Goal: Transaction & Acquisition: Obtain resource

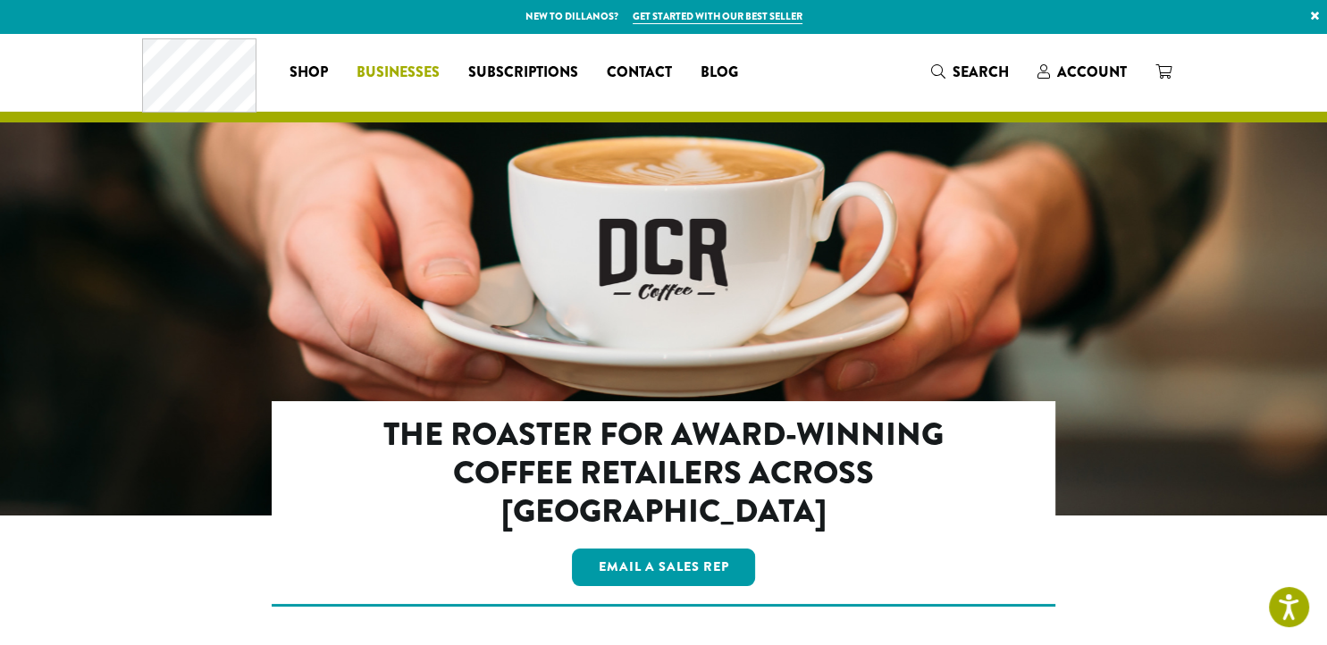
click at [407, 66] on span "Businesses" at bounding box center [398, 73] width 83 height 22
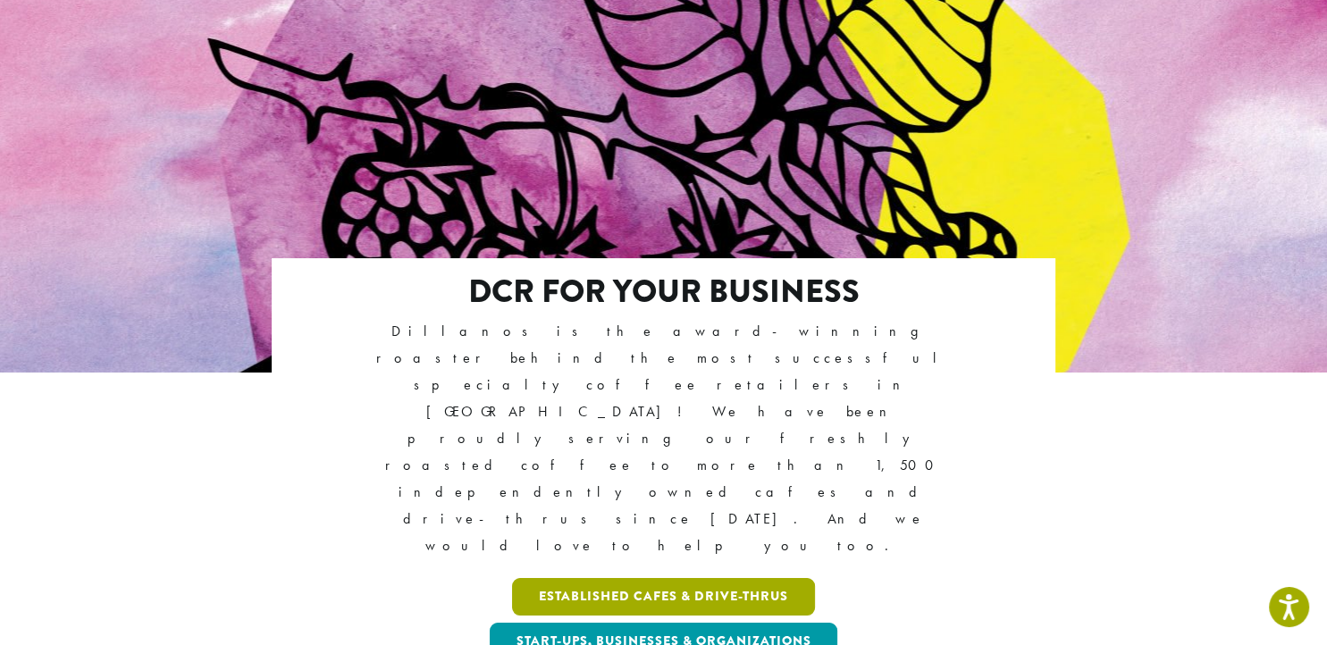
scroll to position [142, 0]
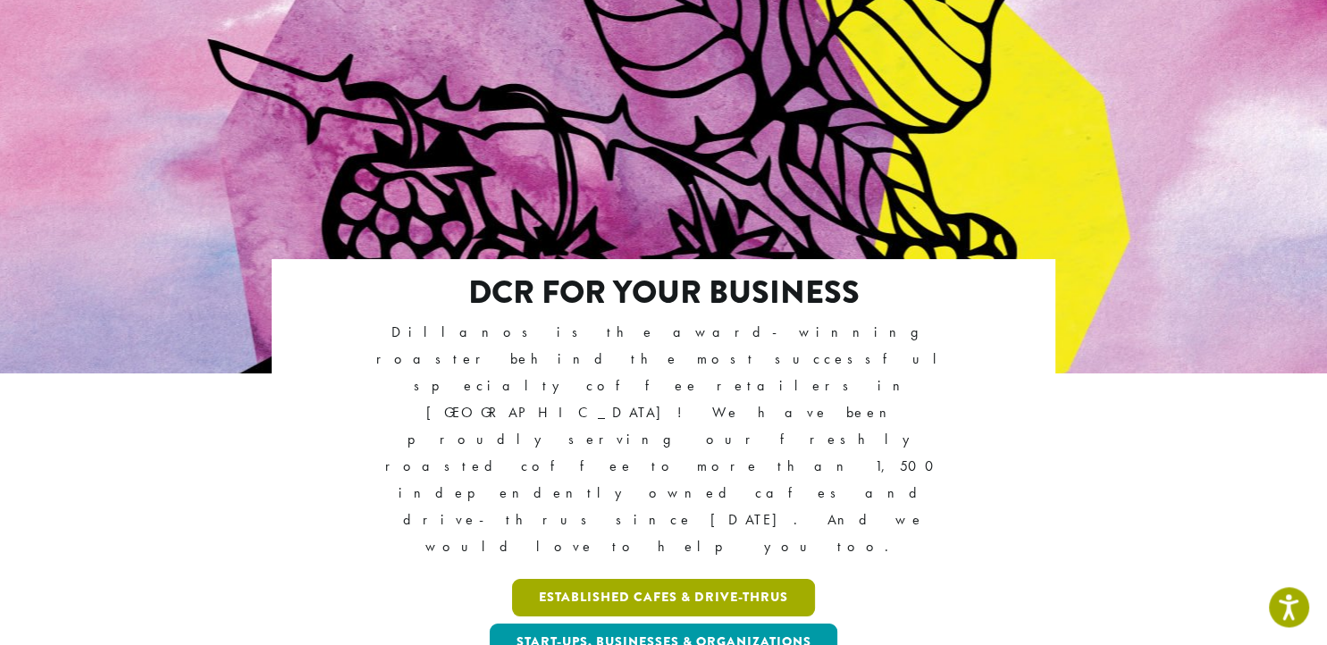
click at [634, 579] on link "Established Cafes & Drive-Thrus" at bounding box center [663, 598] width 303 height 38
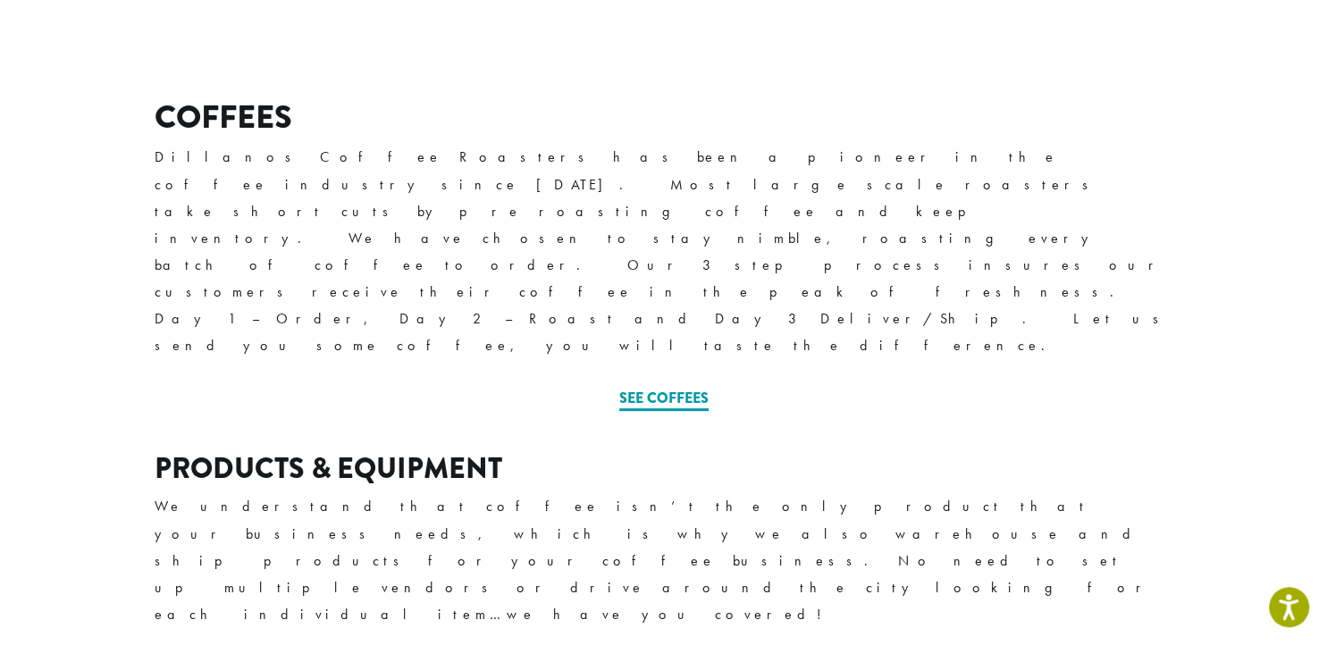
scroll to position [624, 0]
click at [657, 387] on link "See Coffees" at bounding box center [663, 398] width 89 height 23
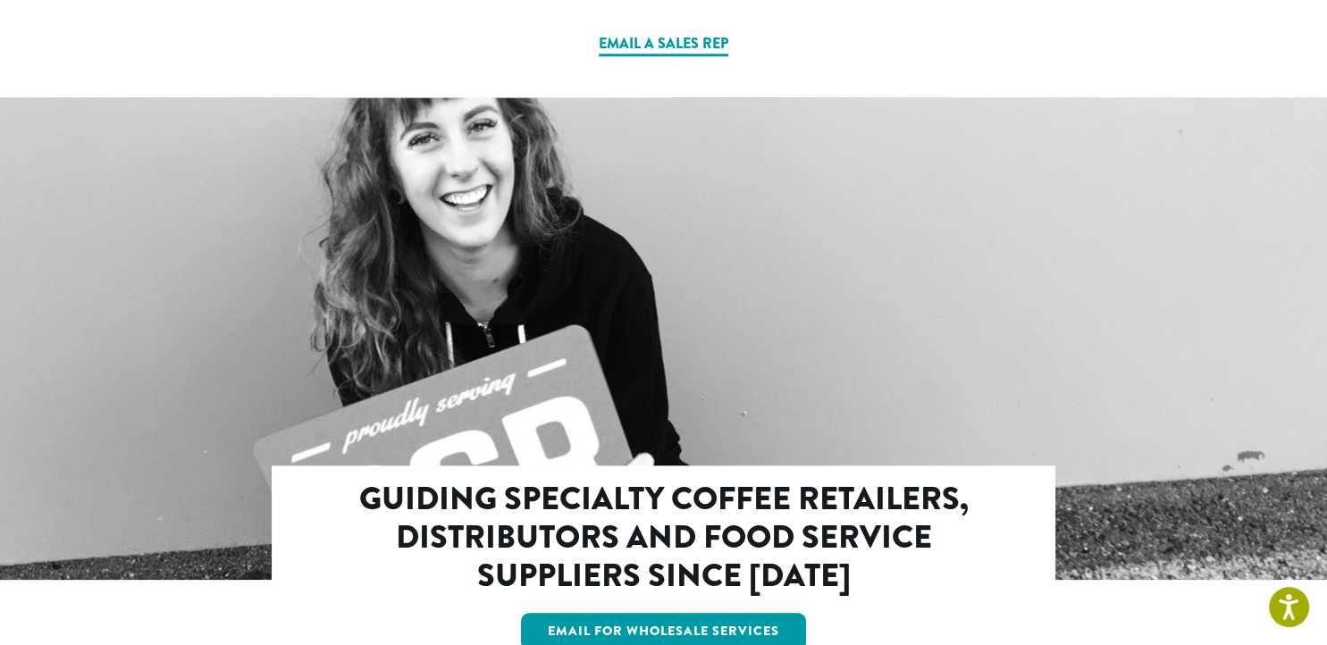
scroll to position [1570, 0]
click at [669, 613] on link "Email For Wholesale Services" at bounding box center [663, 632] width 285 height 38
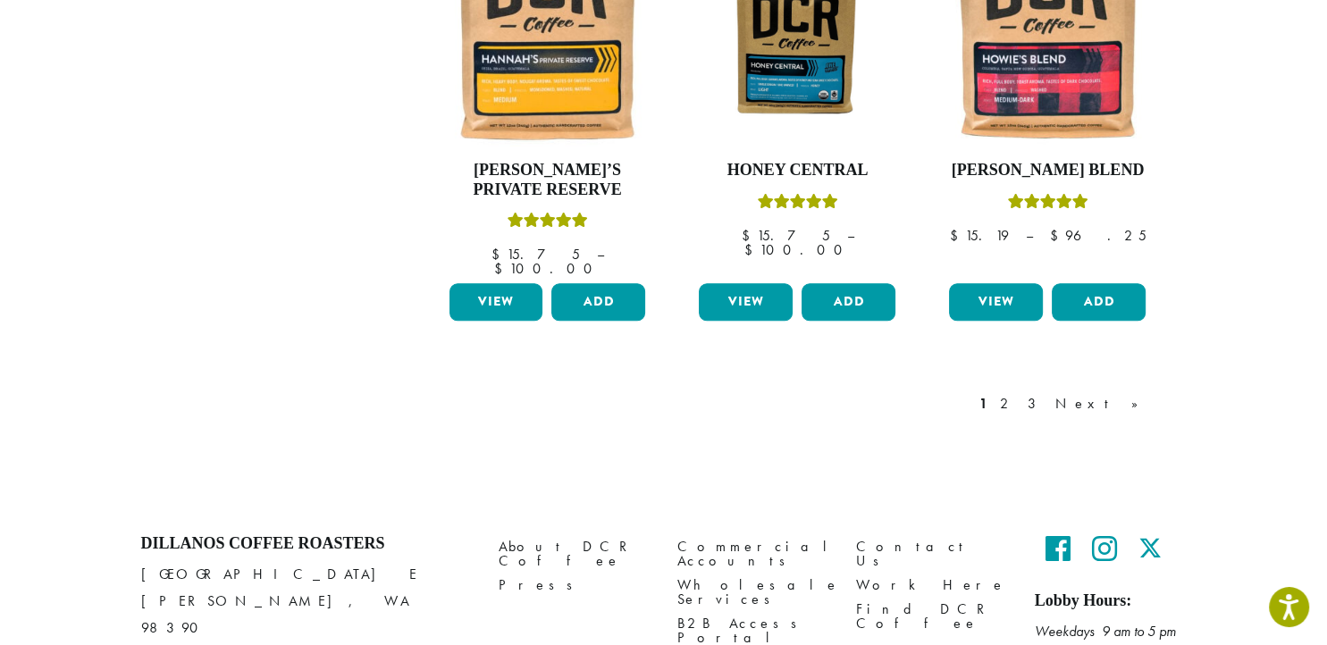
scroll to position [1660, 0]
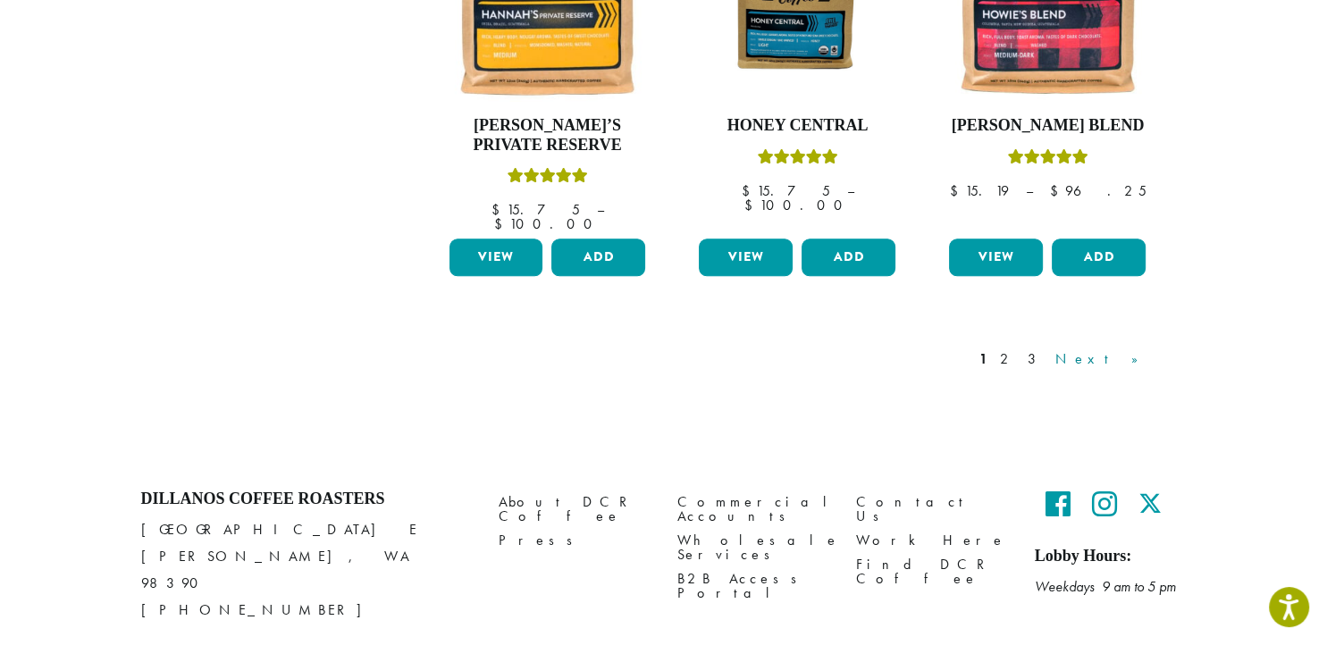
click at [1135, 349] on link "Next »" at bounding box center [1103, 359] width 103 height 21
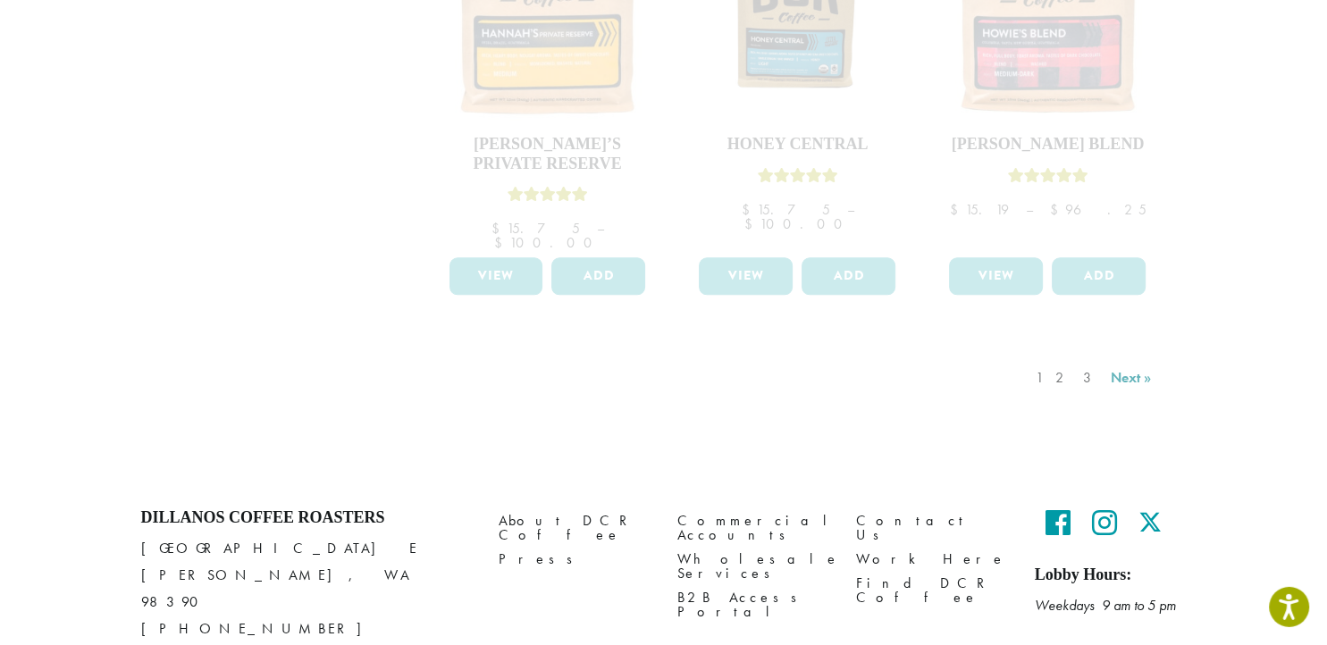
scroll to position [1660, 0]
